Goal: Transaction & Acquisition: Purchase product/service

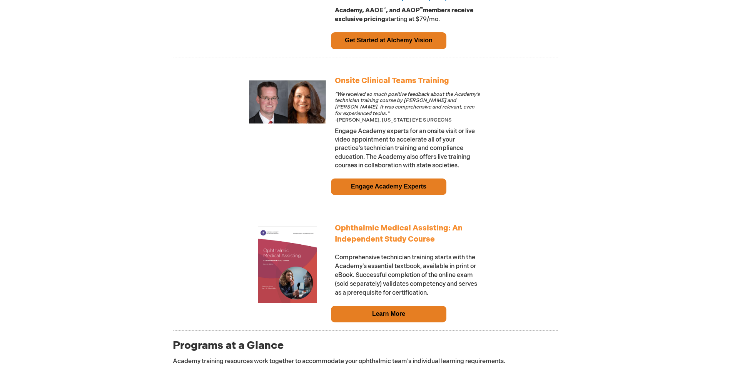
scroll to position [616, 0]
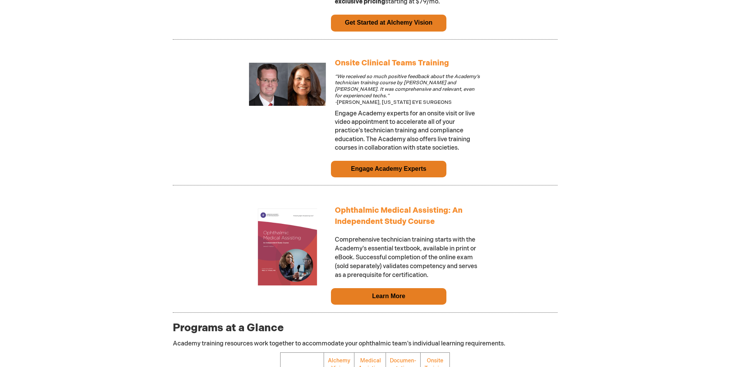
click at [384, 299] on link "Learn More" at bounding box center [388, 296] width 33 height 7
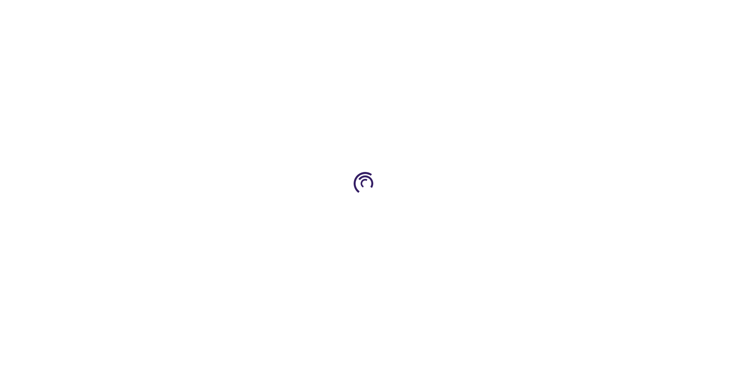
type input "0"
